Goal: Task Accomplishment & Management: Manage account settings

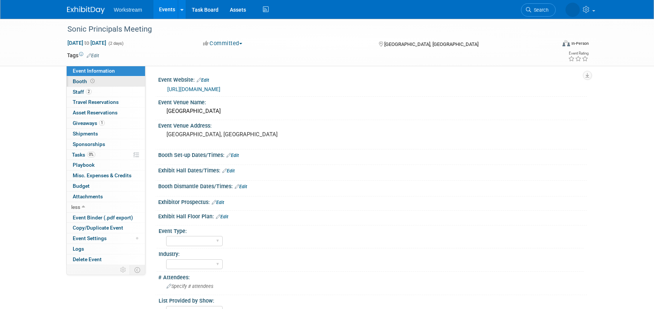
click at [78, 83] on span "Booth" at bounding box center [84, 81] width 23 height 6
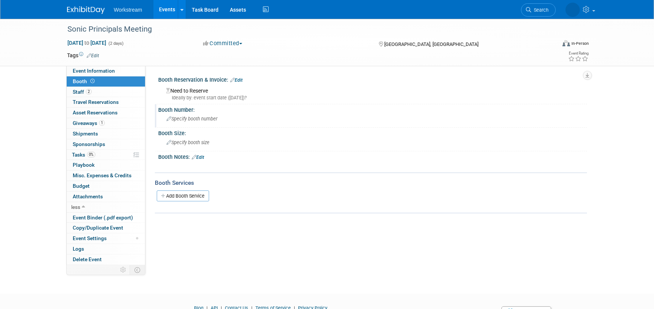
click at [196, 119] on span "Specify booth number" at bounding box center [192, 119] width 51 height 6
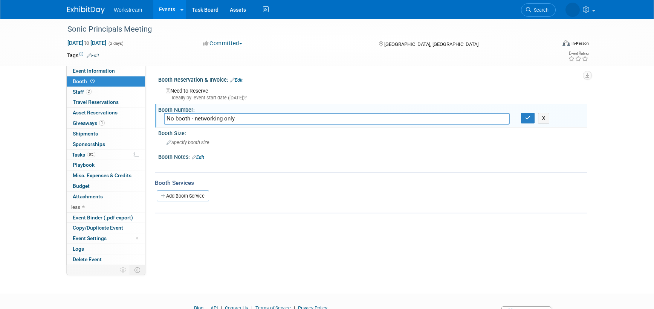
scroll to position [16, 0]
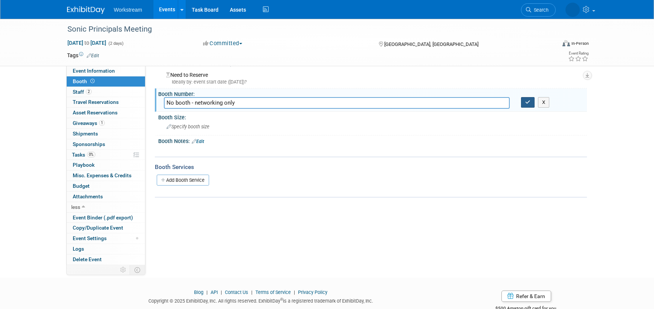
type input "No booth - networking only"
click at [525, 99] on button "button" at bounding box center [528, 102] width 14 height 11
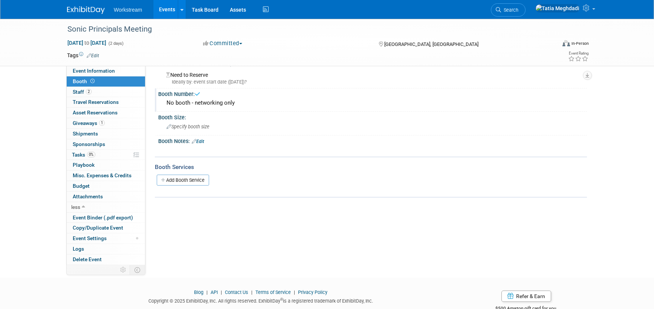
click at [172, 11] on link "Events" at bounding box center [167, 9] width 28 height 19
